Goal: Information Seeking & Learning: Learn about a topic

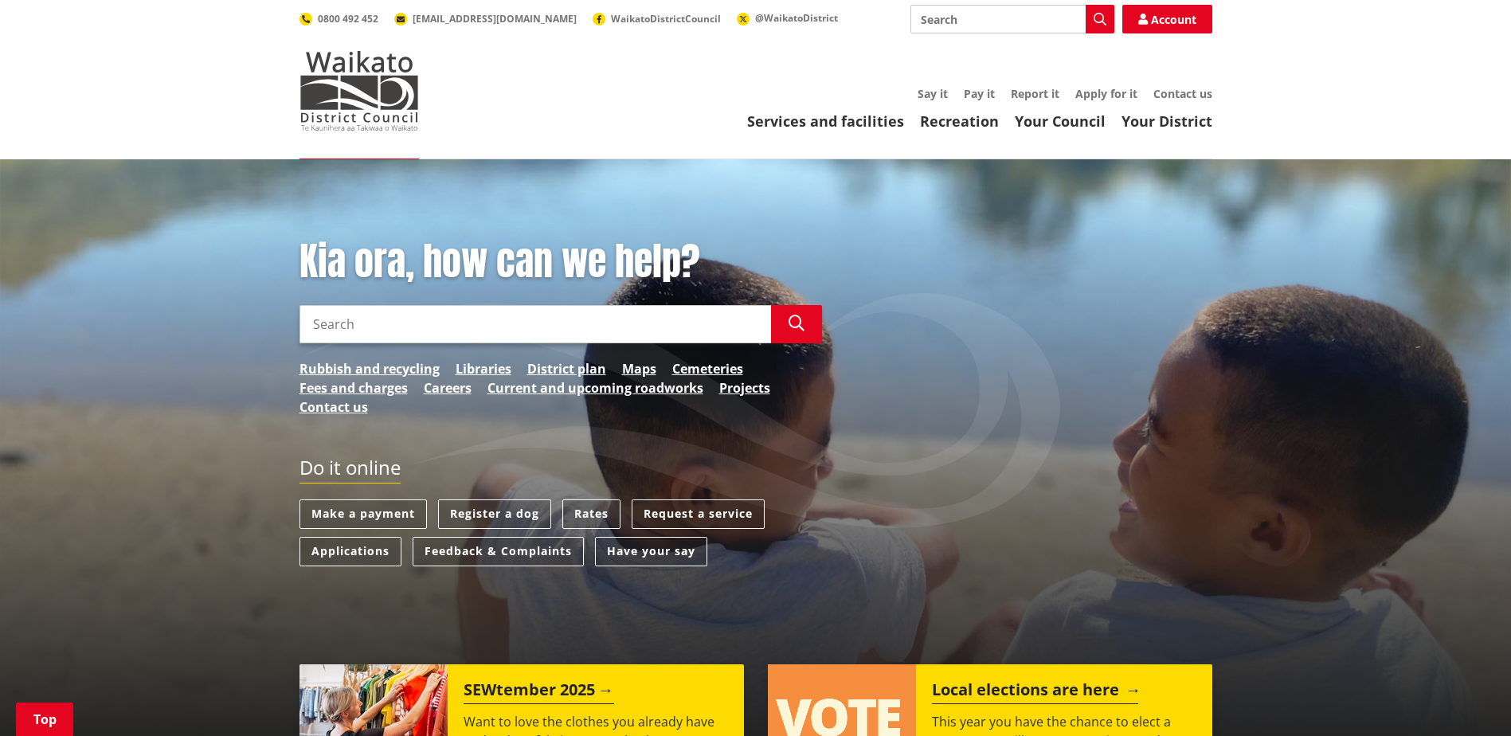
scroll to position [239, 0]
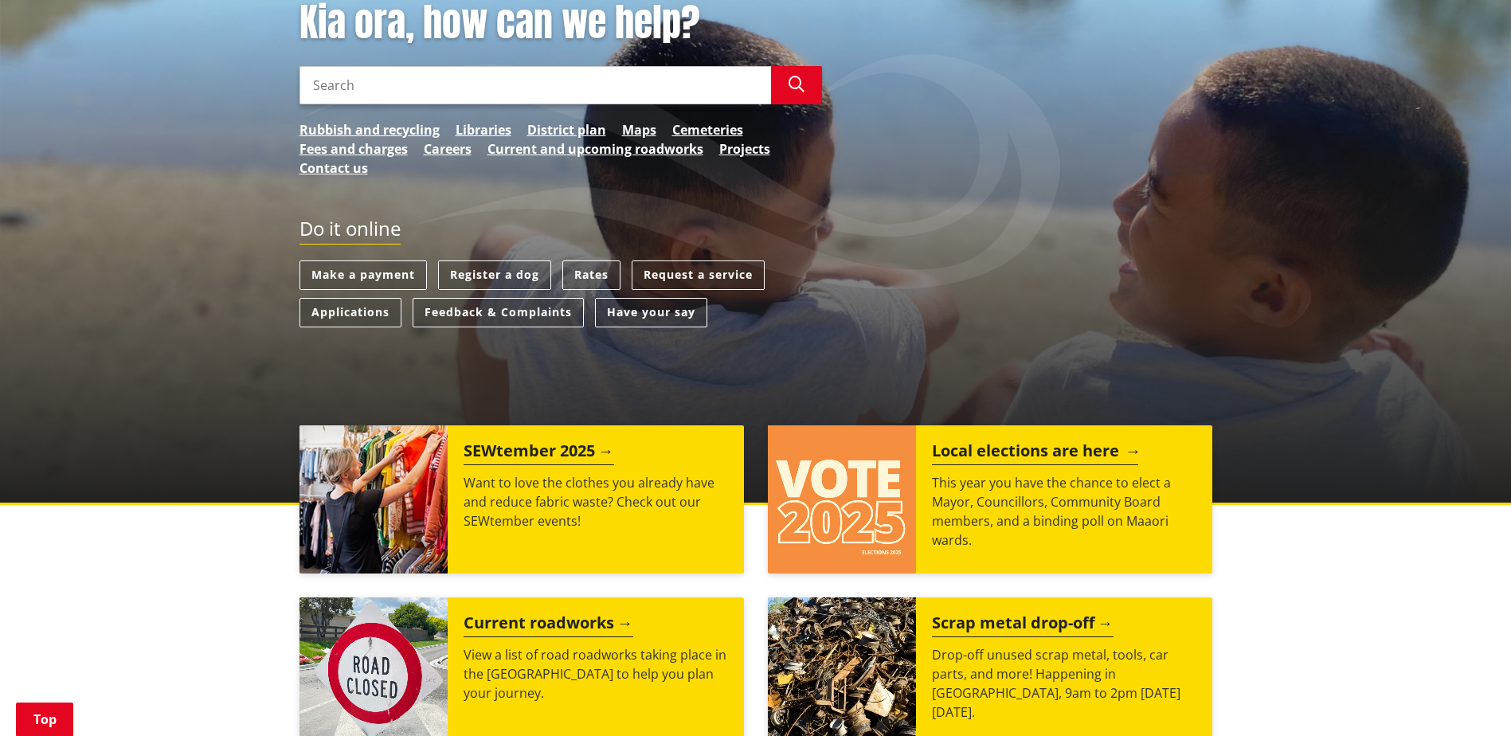
click at [1024, 449] on h2 "Local elections are here" at bounding box center [1035, 453] width 206 height 24
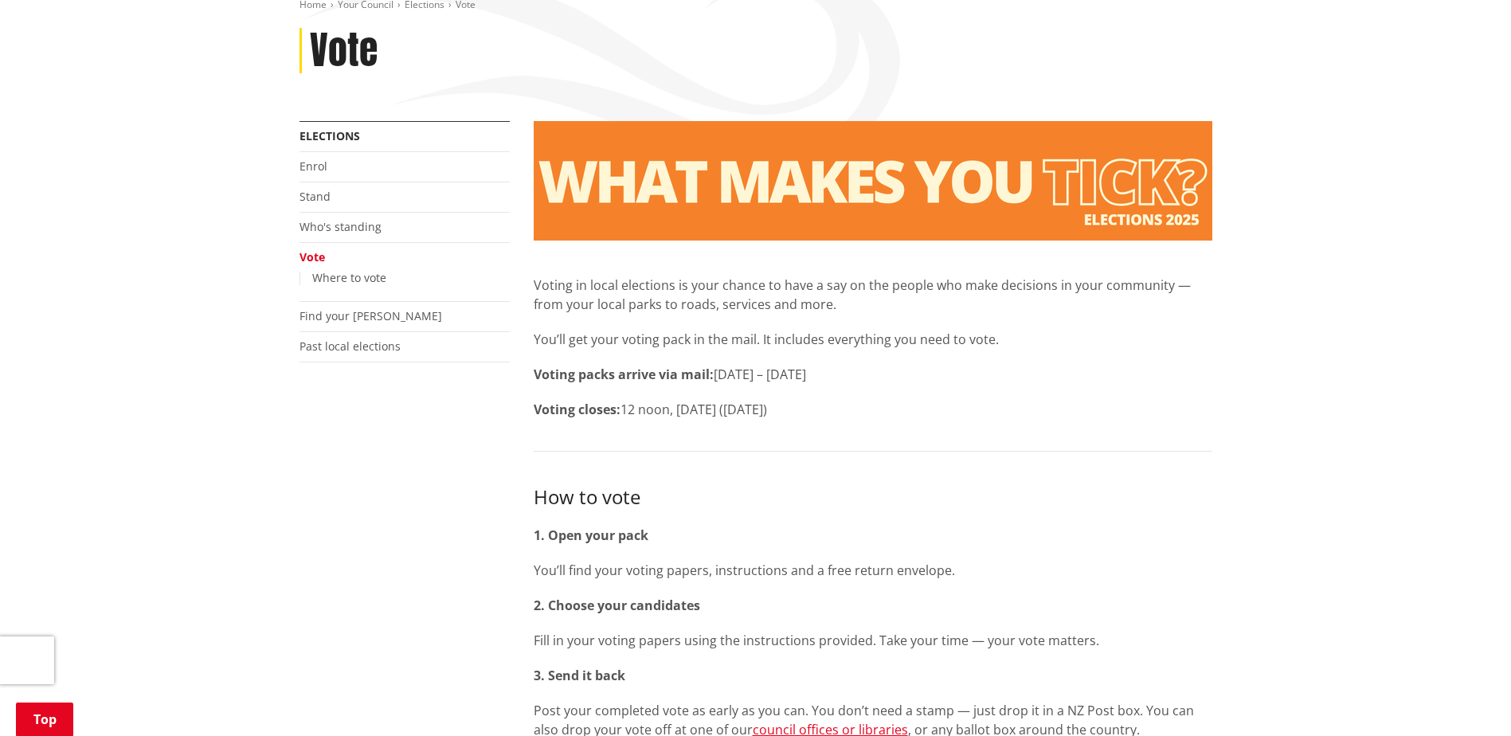
scroll to position [159, 0]
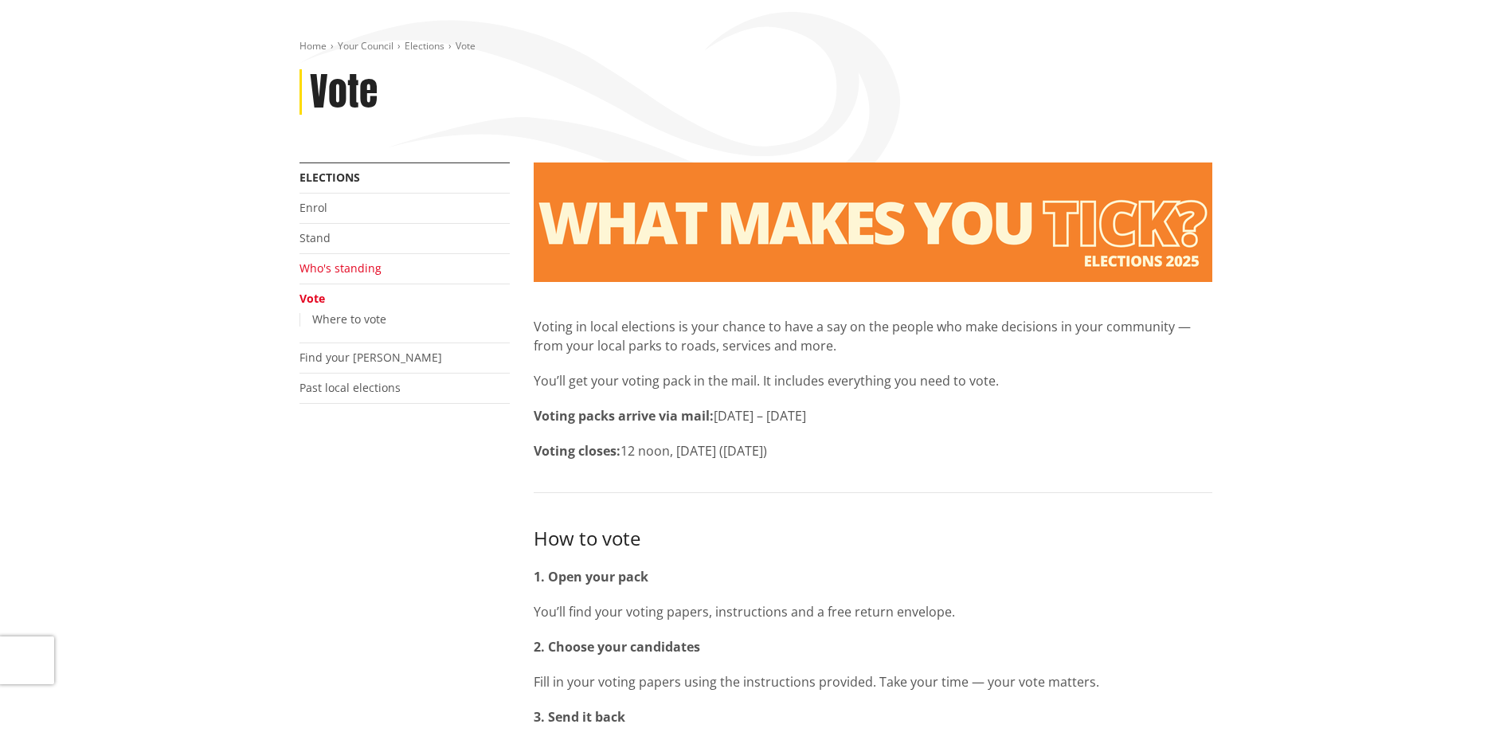
click at [371, 273] on link "Who's standing" at bounding box center [341, 267] width 82 height 15
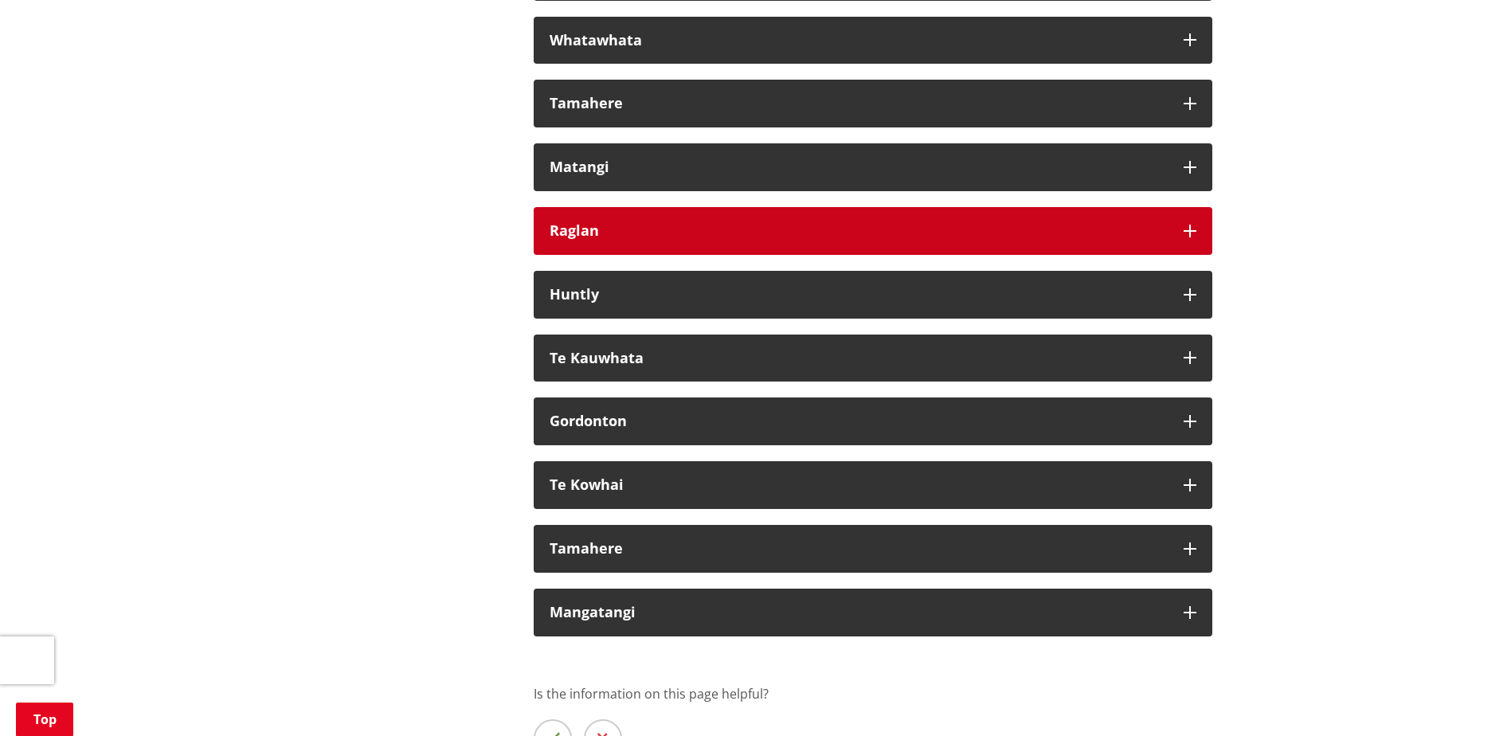
scroll to position [9333, 0]
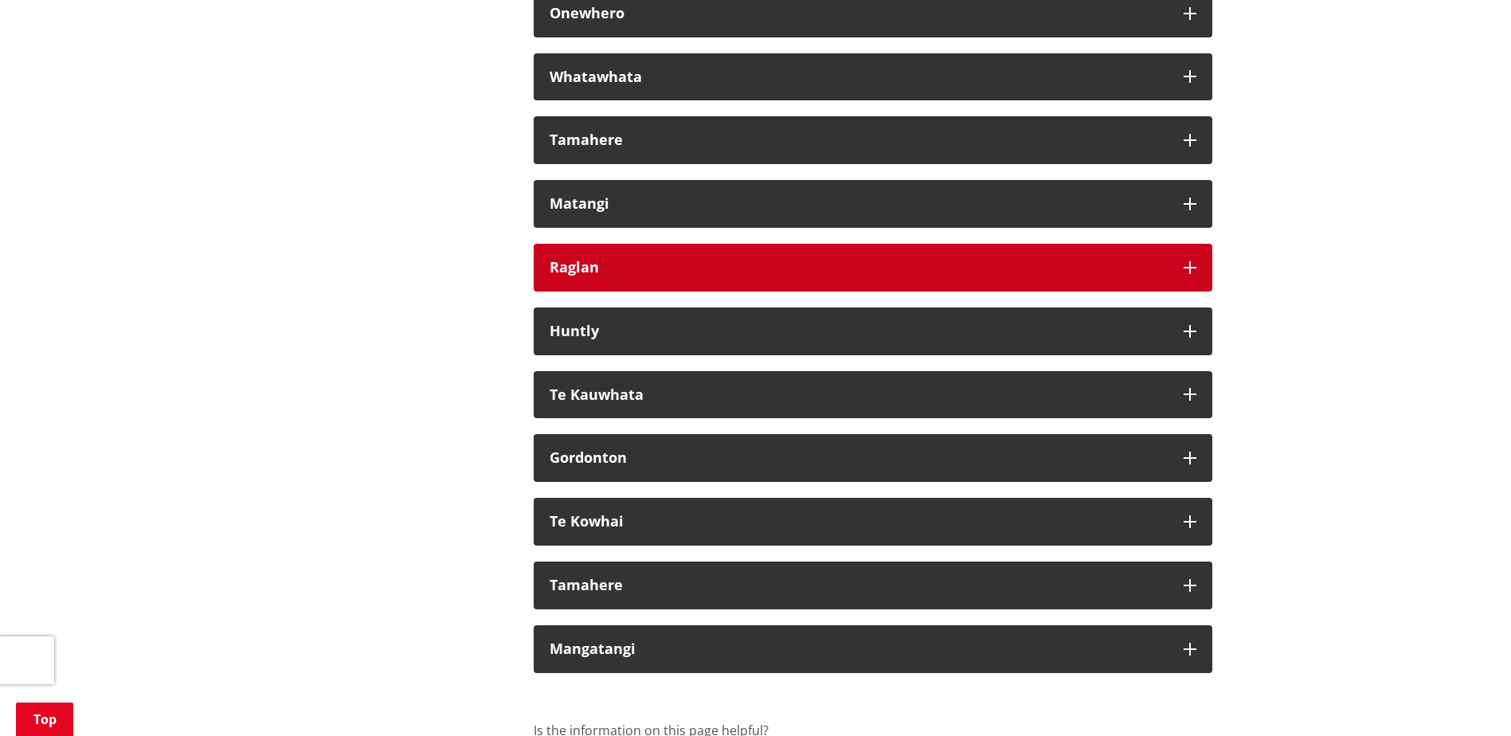
click at [1187, 274] on icon "button" at bounding box center [1190, 267] width 13 height 13
